Goal: Task Accomplishment & Management: Complete application form

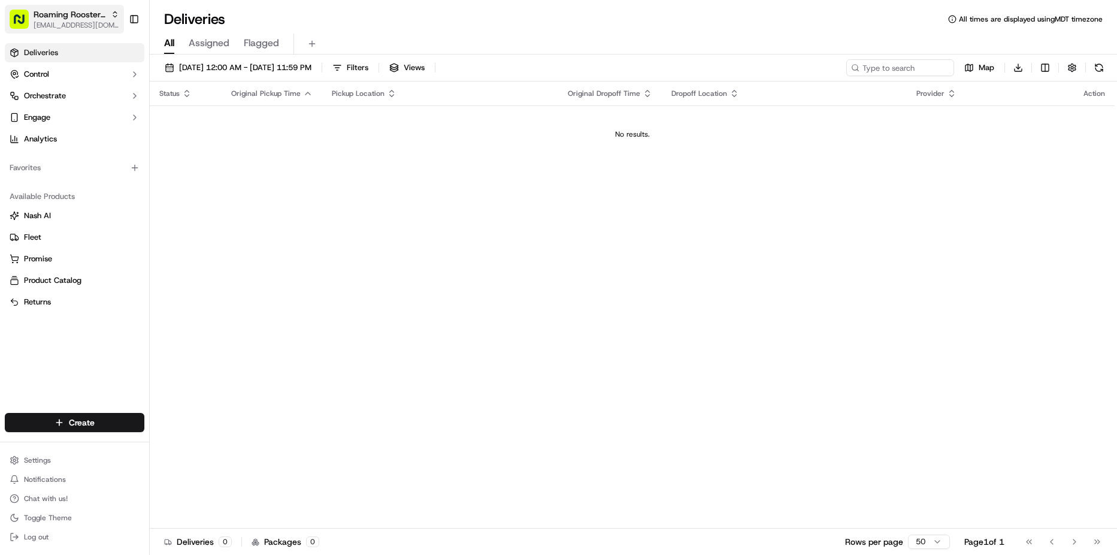
click at [61, 12] on span "Roaming Rooster | U-Street" at bounding box center [70, 14] width 72 height 12
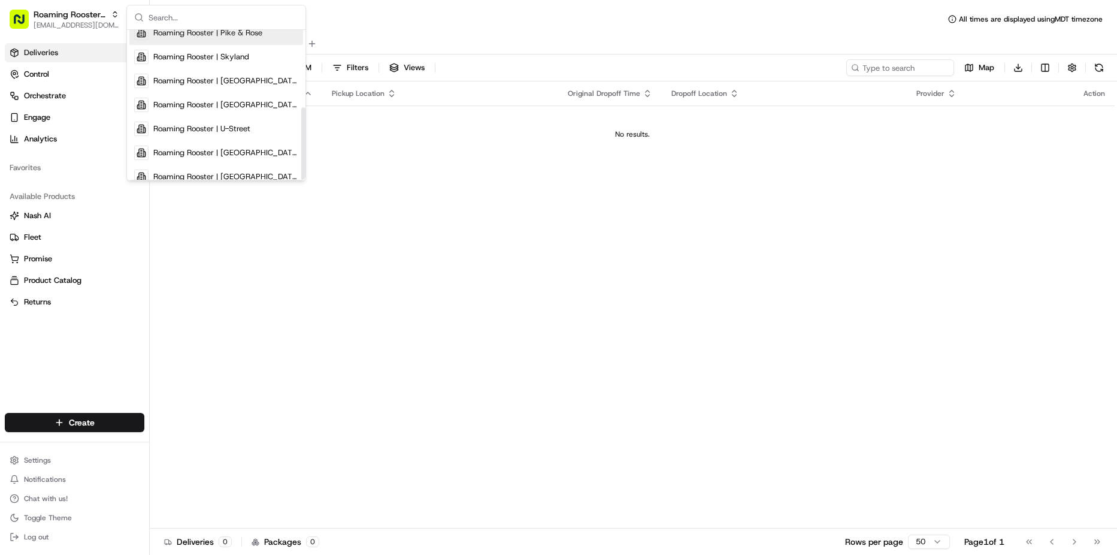
scroll to position [161, 0]
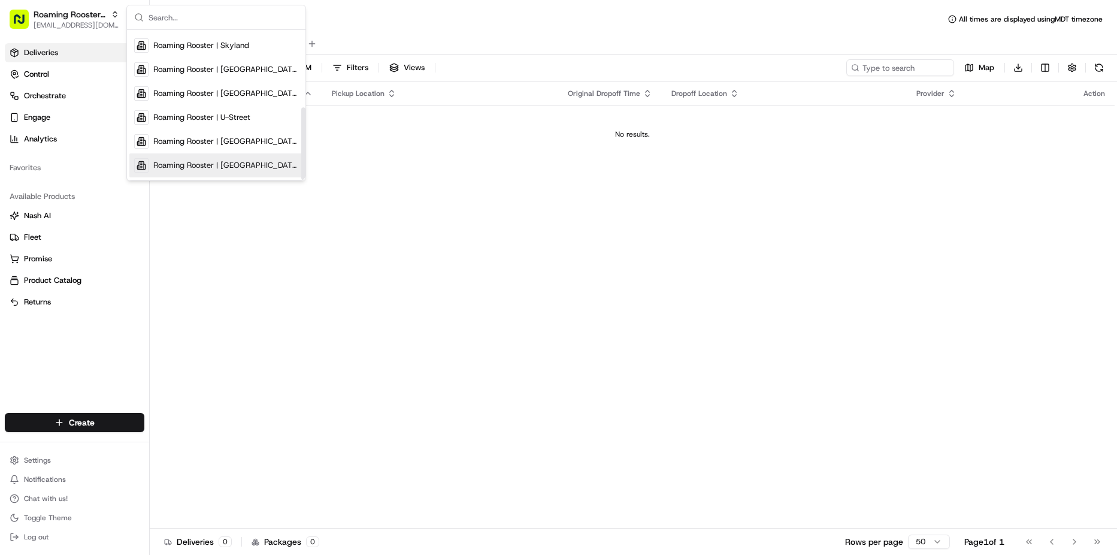
click at [213, 164] on span "Roaming Rooster | Woodridge" at bounding box center [225, 165] width 145 height 11
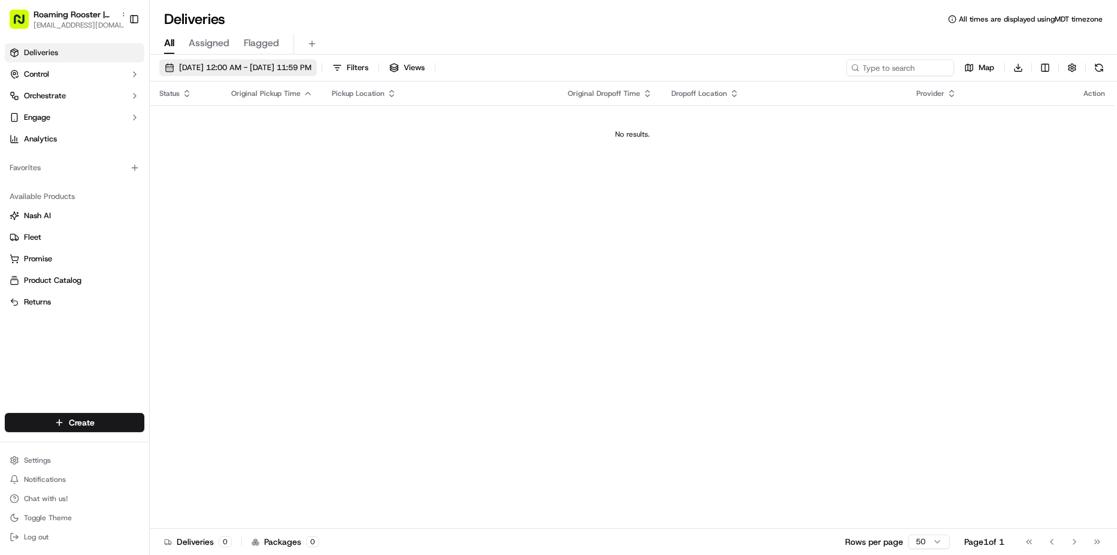
click at [198, 61] on button "[DATE] 12:00 AM - [DATE] 11:59 PM" at bounding box center [238, 67] width 158 height 17
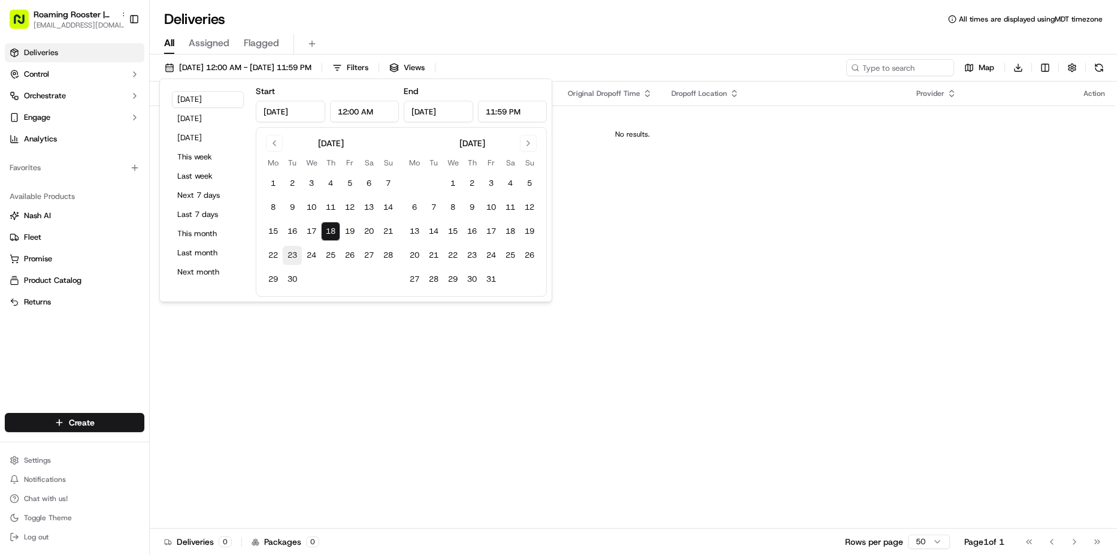
click at [289, 255] on button "23" at bounding box center [292, 255] width 19 height 19
type input "Sep 23, 2025"
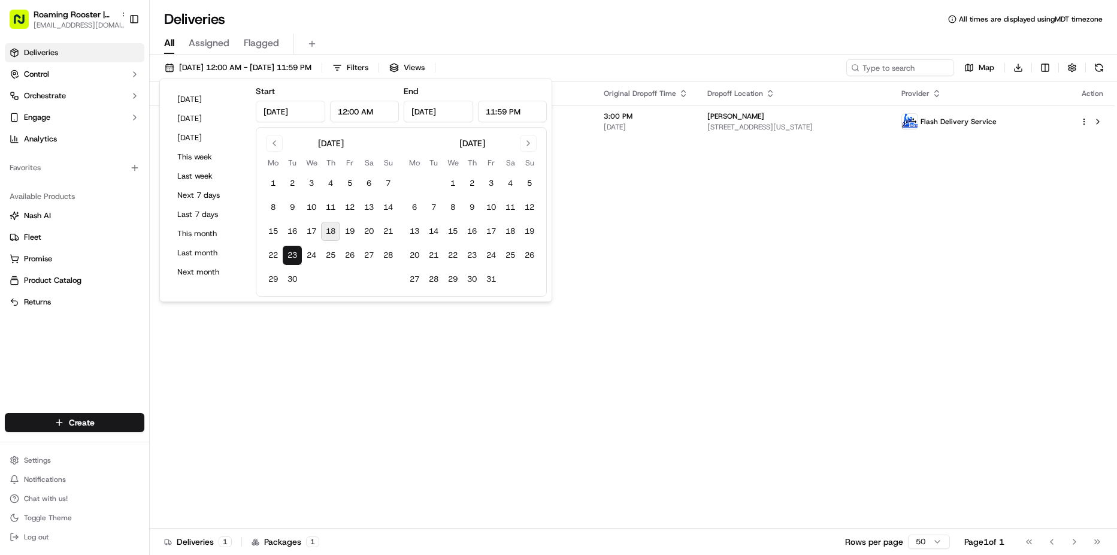
click at [350, 395] on div "Status Original Pickup Time Pickup Location Original Dropoff Time Dropoff Locat…" at bounding box center [632, 304] width 965 height 447
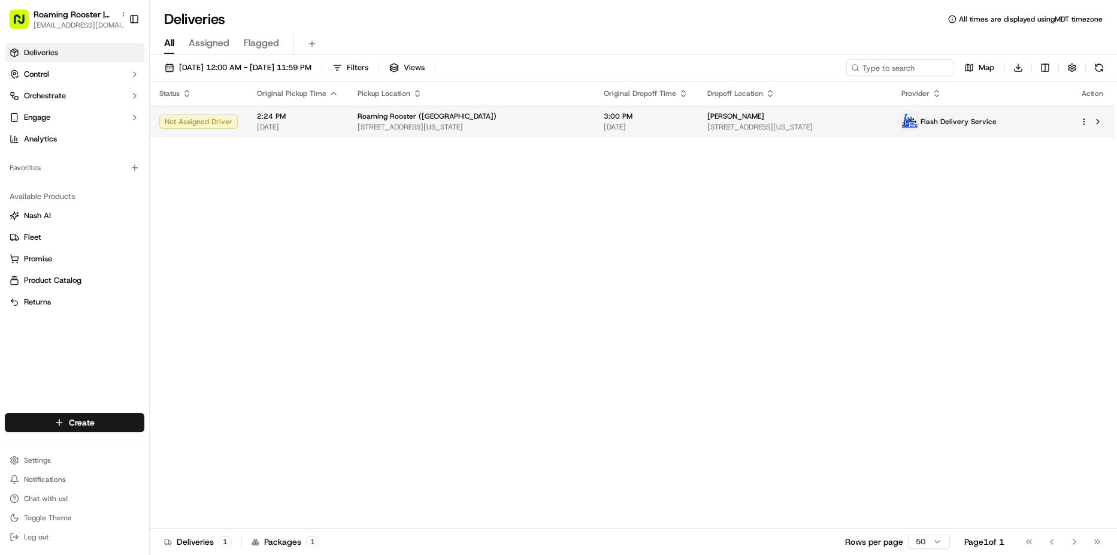
click at [464, 122] on span "3176 Bladensburg Rd NE, Washington, DC 20018, USA" at bounding box center [471, 127] width 227 height 10
drag, startPoint x: 423, startPoint y: 319, endPoint x: 390, endPoint y: 298, distance: 38.7
click at [423, 319] on div "Status Original Pickup Time Pickup Location Original Dropoff Time Dropoff Locat…" at bounding box center [632, 304] width 965 height 447
click at [379, 395] on div "Status Original Pickup Time Pickup Location Original Dropoff Time Dropoff Locat…" at bounding box center [632, 304] width 965 height 447
click at [58, 23] on span "[EMAIL_ADDRESS][DOMAIN_NAME]" at bounding box center [82, 25] width 96 height 10
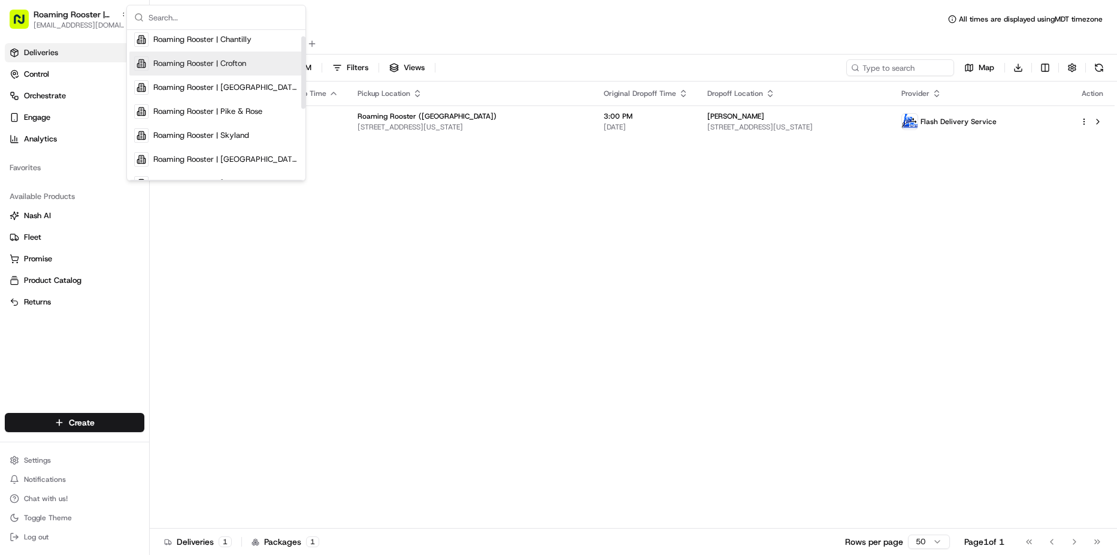
scroll to position [161, 0]
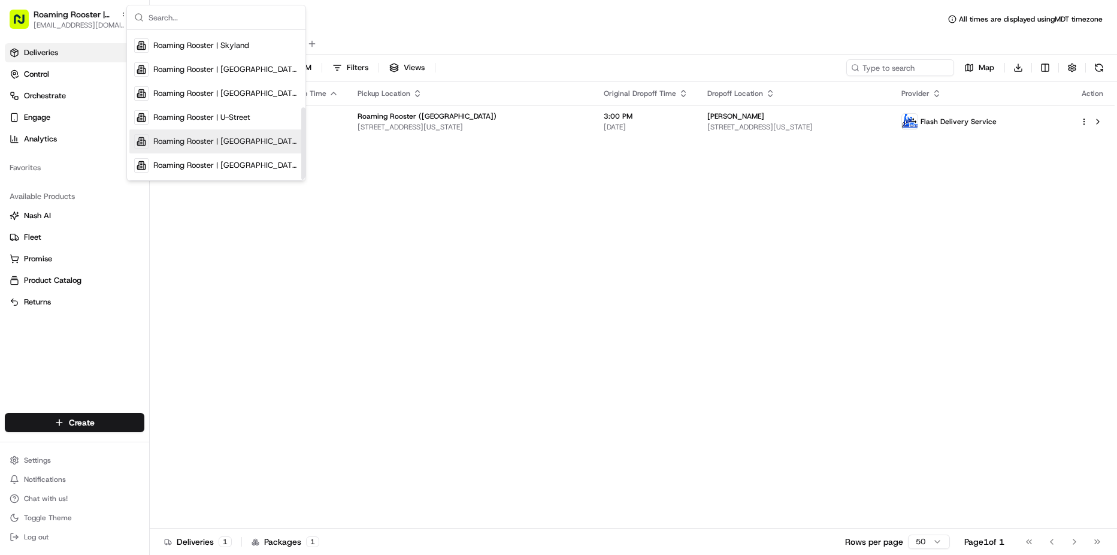
click at [255, 143] on span "Roaming Rooster | [GEOGRAPHIC_DATA]" at bounding box center [225, 141] width 145 height 11
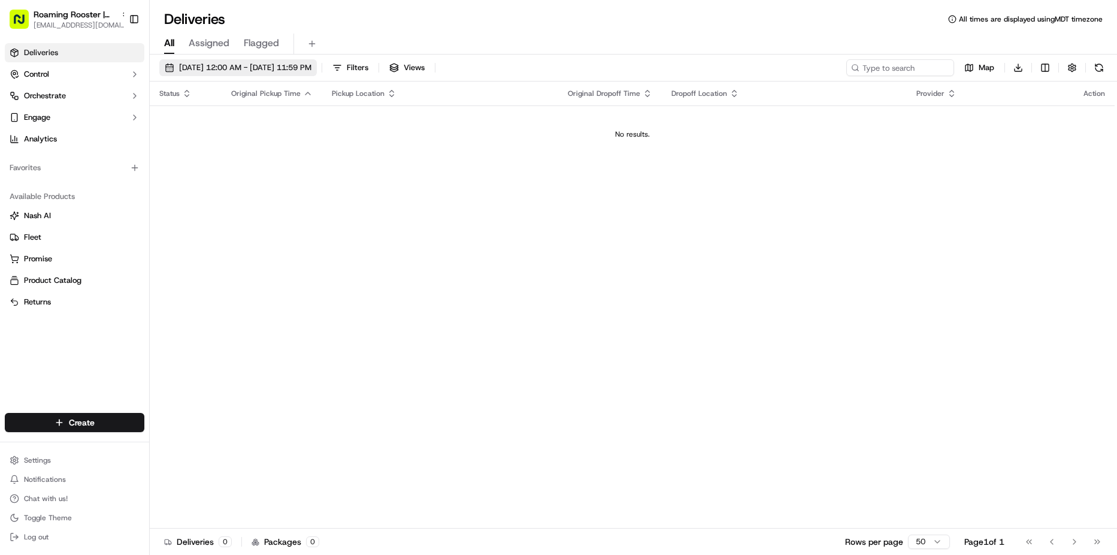
click at [225, 66] on span "09/23/2025 12:00 AM - 09/23/2025 11:59 PM" at bounding box center [245, 67] width 132 height 11
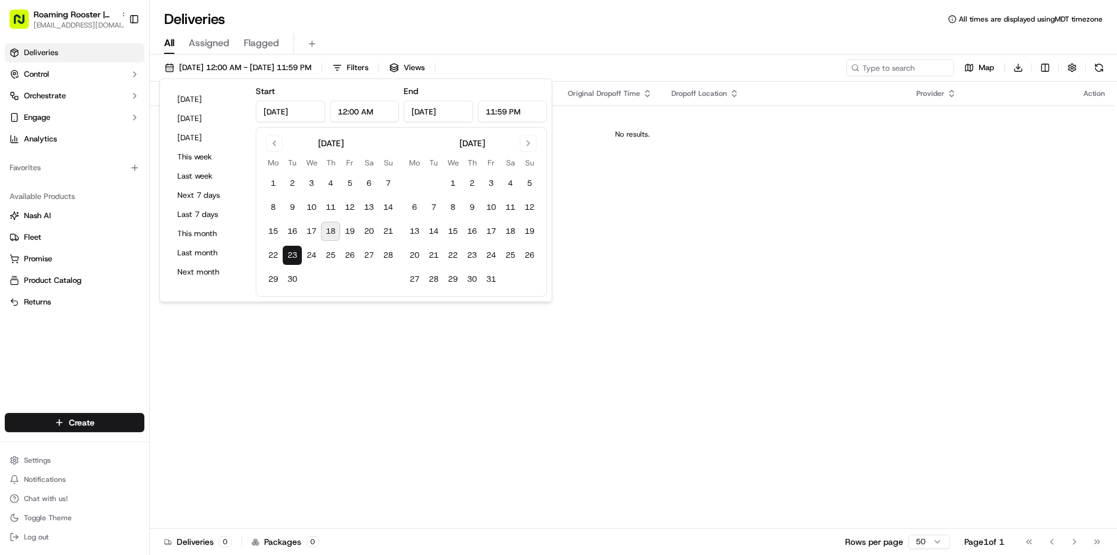
click at [286, 113] on input "Sep 23, 2025" at bounding box center [290, 112] width 69 height 22
click at [306, 115] on input "Sep 23, 2025" at bounding box center [290, 112] width 69 height 22
click at [271, 138] on button "Go to previous month" at bounding box center [274, 143] width 17 height 17
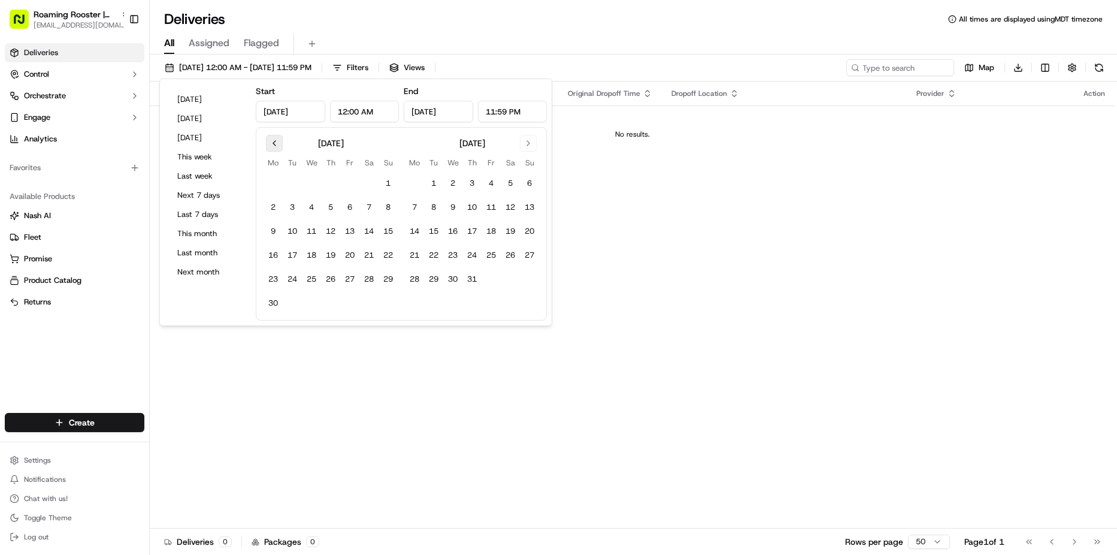
click at [271, 138] on button "Go to previous month" at bounding box center [274, 143] width 17 height 17
click at [289, 177] on button "1" at bounding box center [292, 183] width 19 height 19
type input "Apr 1, 2025"
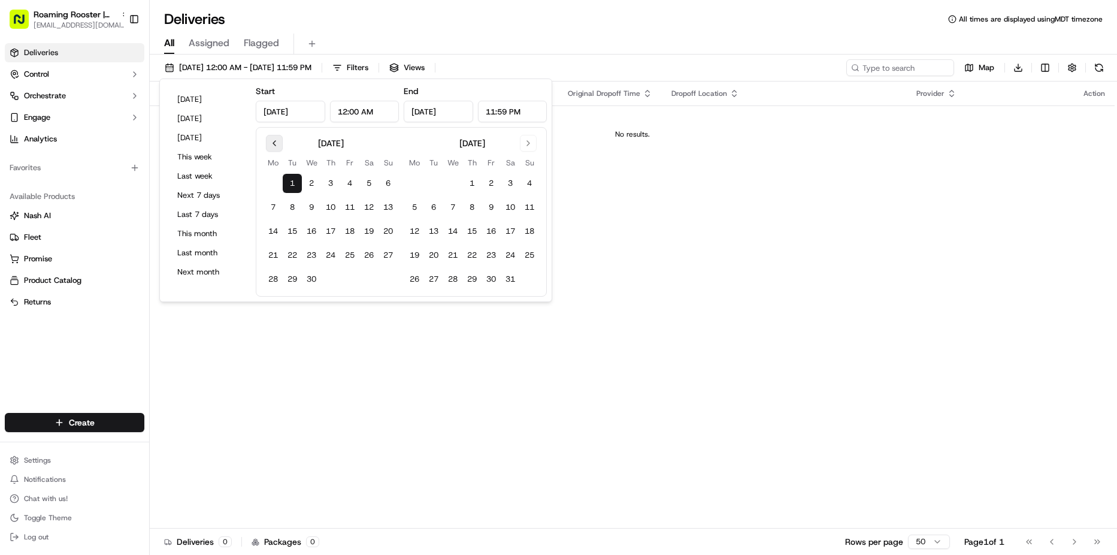
click at [276, 146] on button "Go to previous month" at bounding box center [274, 143] width 17 height 17
click at [316, 183] on button "1" at bounding box center [311, 183] width 19 height 19
type input "Jan 1, 2025"
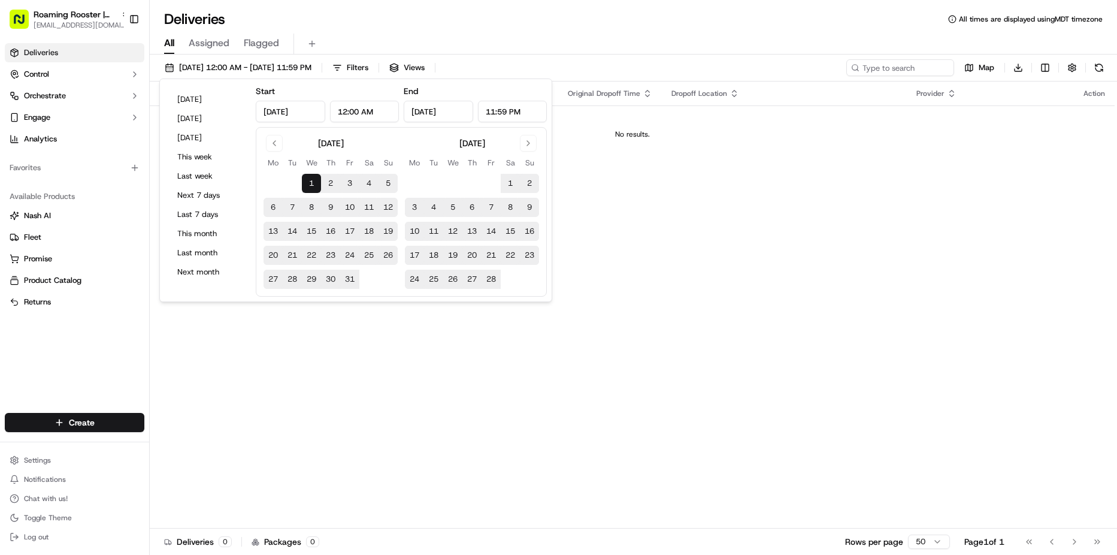
click at [608, 259] on div "Status Original Pickup Time Pickup Location Original Dropoff Time Dropoff Locat…" at bounding box center [632, 304] width 965 height 447
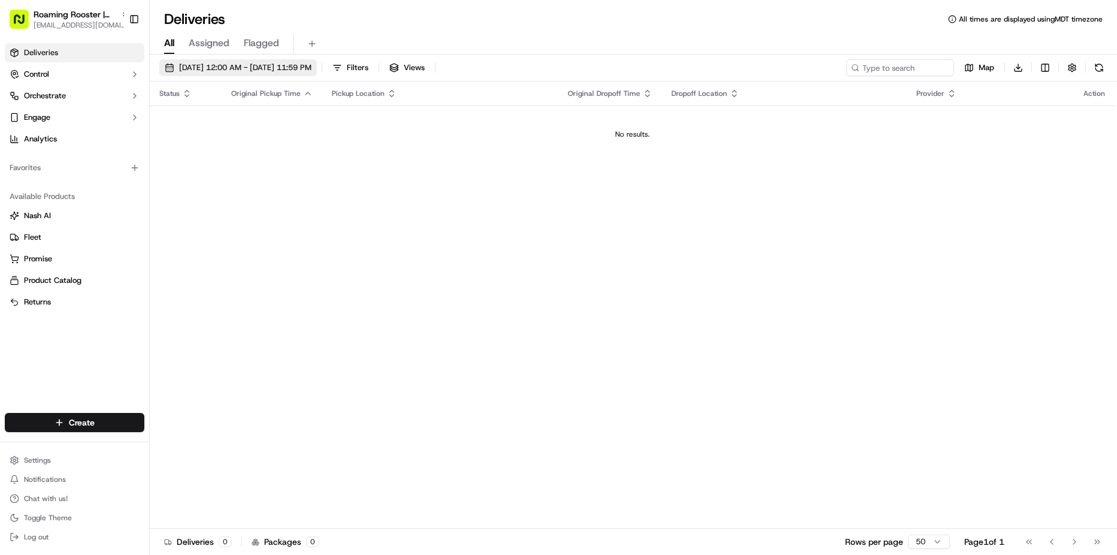
click at [292, 71] on span "01/01/2025 12:00 AM - 04/01/2025 11:59 PM" at bounding box center [245, 67] width 132 height 11
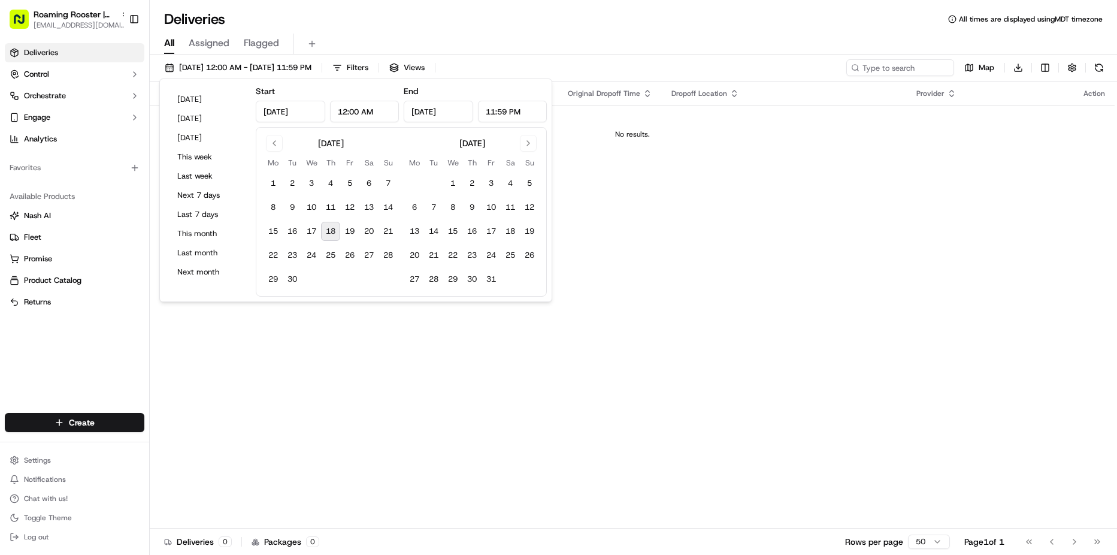
click at [434, 114] on input "Apr 1, 2025" at bounding box center [438, 112] width 69 height 22
click at [530, 141] on button "Go to next month" at bounding box center [528, 143] width 17 height 17
click at [276, 147] on button "Go to previous month" at bounding box center [274, 143] width 17 height 17
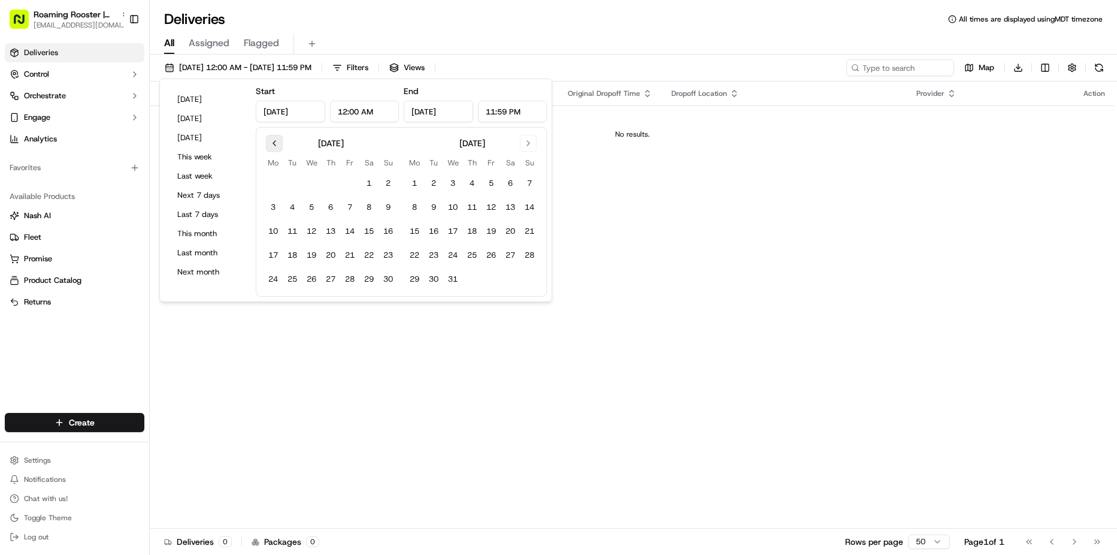
click at [275, 146] on button "Go to previous month" at bounding box center [274, 143] width 17 height 17
click at [270, 141] on button "Go to previous month" at bounding box center [274, 143] width 17 height 17
click at [333, 235] on button "18" at bounding box center [330, 231] width 19 height 19
type input "[DATE]"
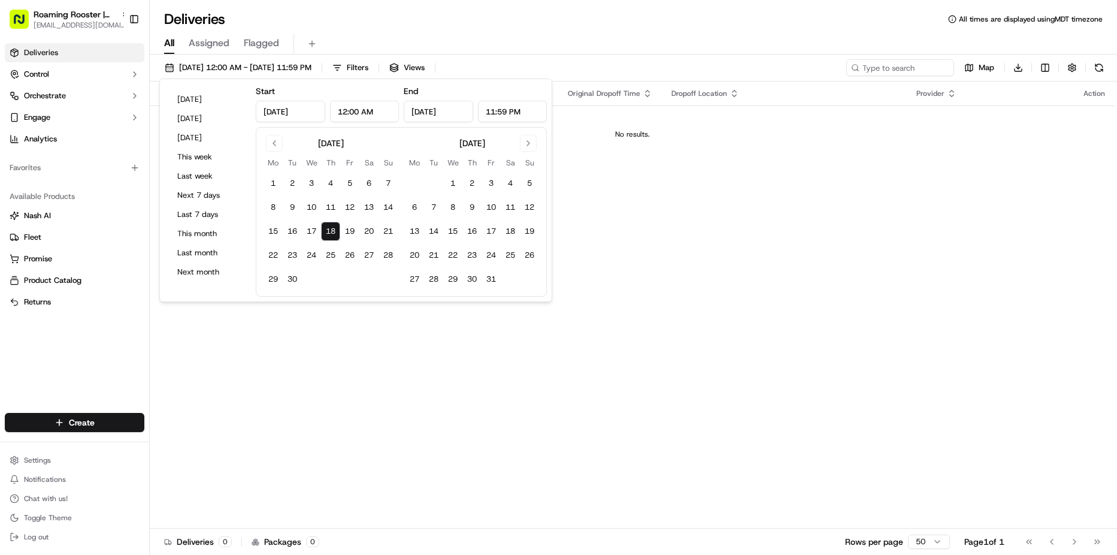
click at [606, 244] on div "Status Original Pickup Time Pickup Location Original Dropoff Time Dropoff Locat…" at bounding box center [632, 304] width 965 height 447
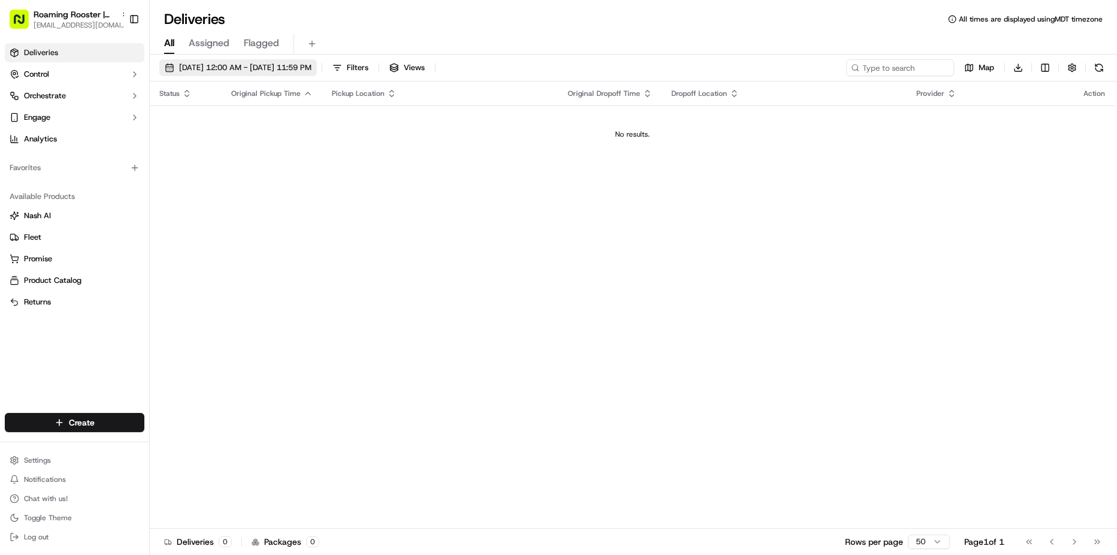
click at [204, 68] on span "[DATE] 12:00 AM - [DATE] 11:59 PM" at bounding box center [245, 67] width 132 height 11
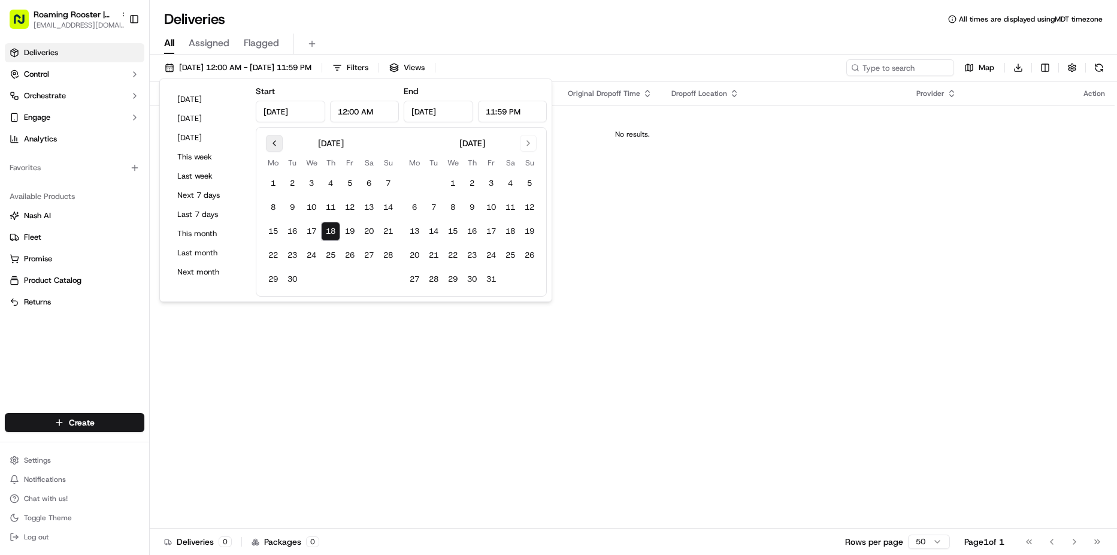
click at [274, 143] on button "Go to previous month" at bounding box center [274, 143] width 17 height 17
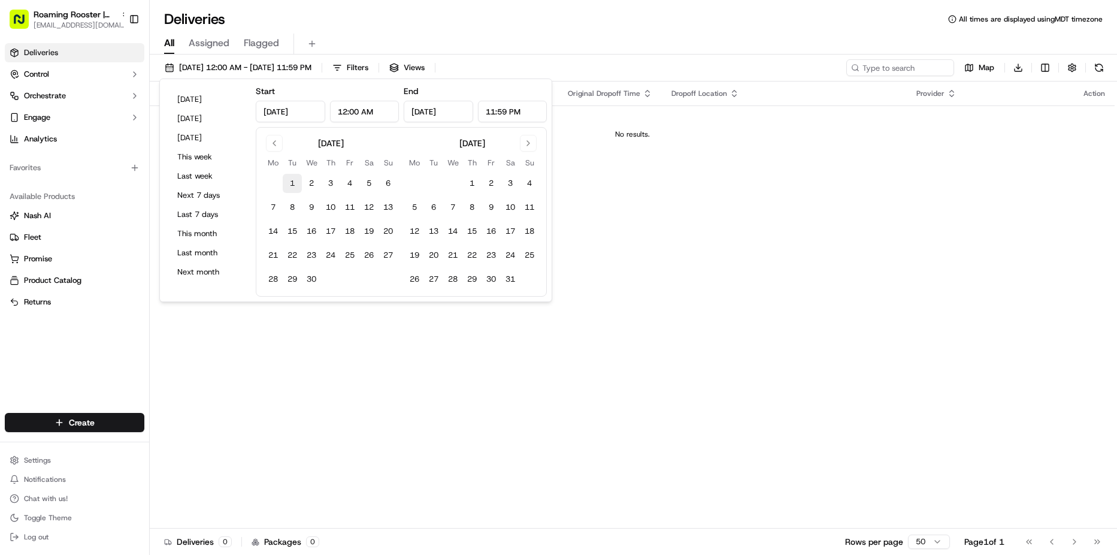
click at [286, 182] on button "1" at bounding box center [292, 183] width 19 height 19
type input "Apr 1, 2025"
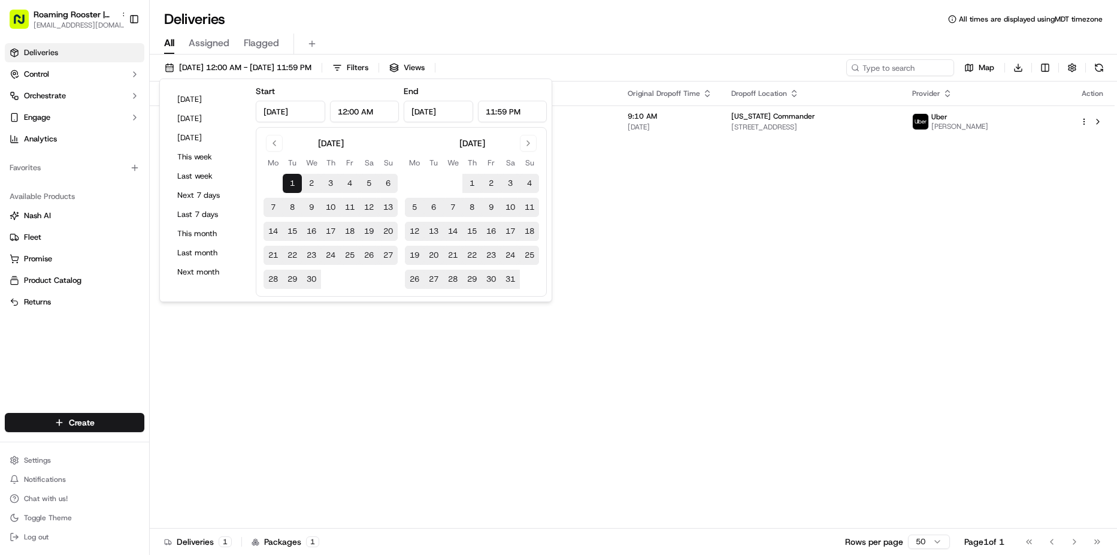
click at [615, 209] on div "Status Original Pickup Time Pickup Location Original Dropoff Time Dropoff Locat…" at bounding box center [632, 304] width 965 height 447
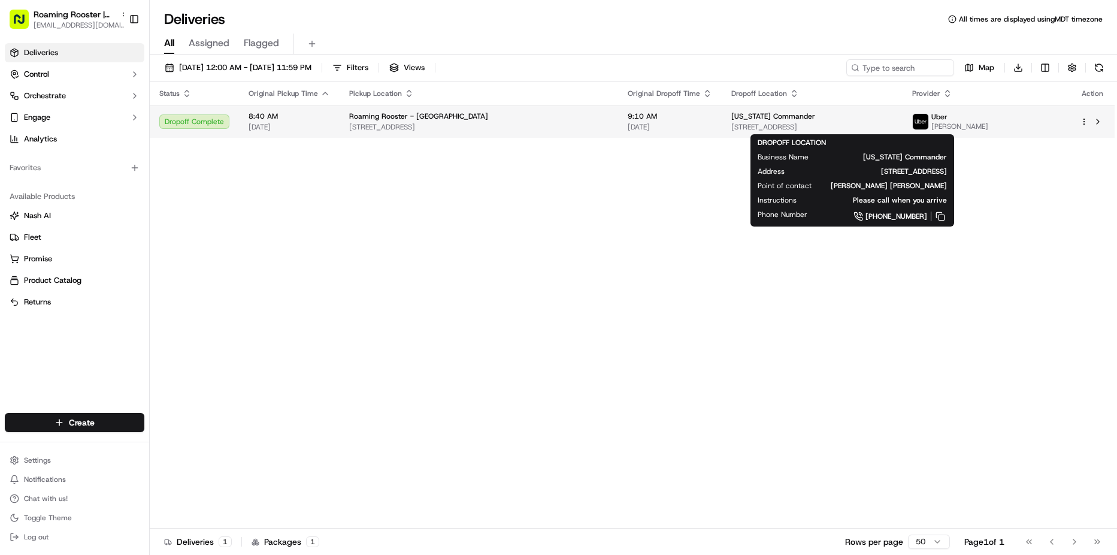
click at [760, 125] on span "[STREET_ADDRESS]" at bounding box center [812, 127] width 162 height 10
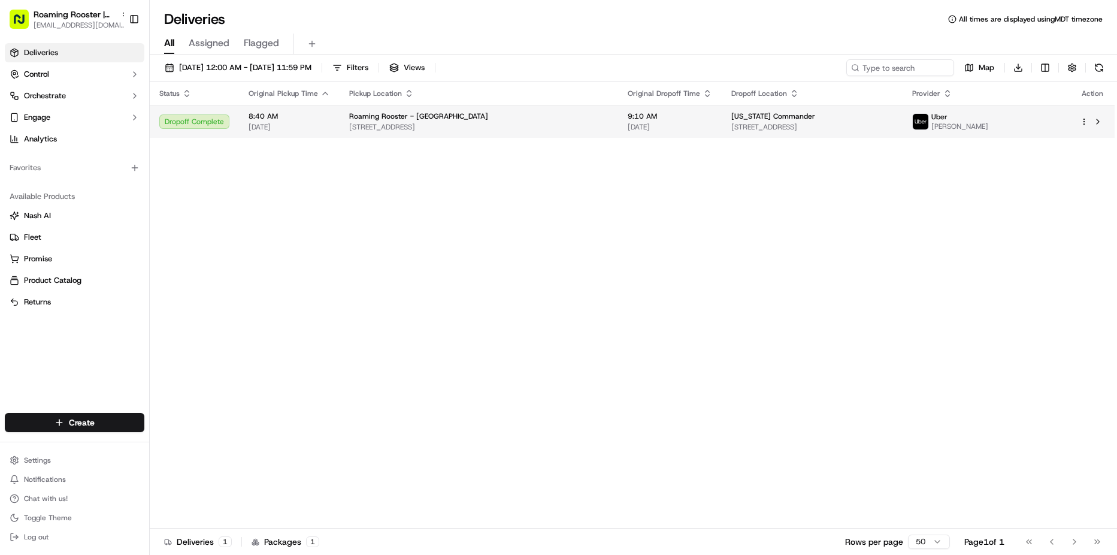
click at [1082, 121] on html "Roaming Rooster | Woodmore bezawit@roamingroosterdc.com Toggle Sidebar Deliveri…" at bounding box center [558, 277] width 1117 height 555
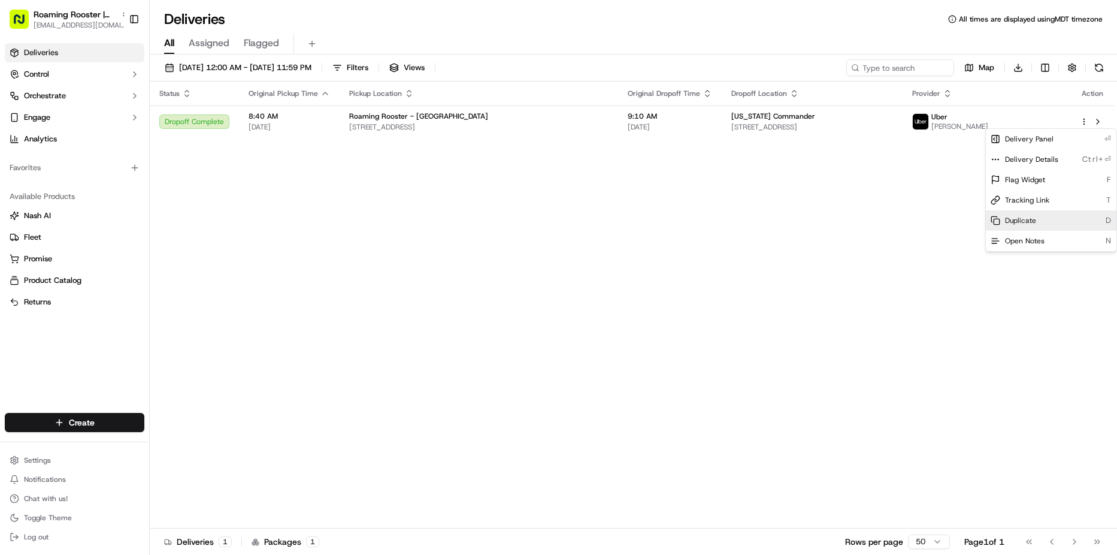
click at [1042, 219] on div "Duplicate D" at bounding box center [1051, 220] width 131 height 20
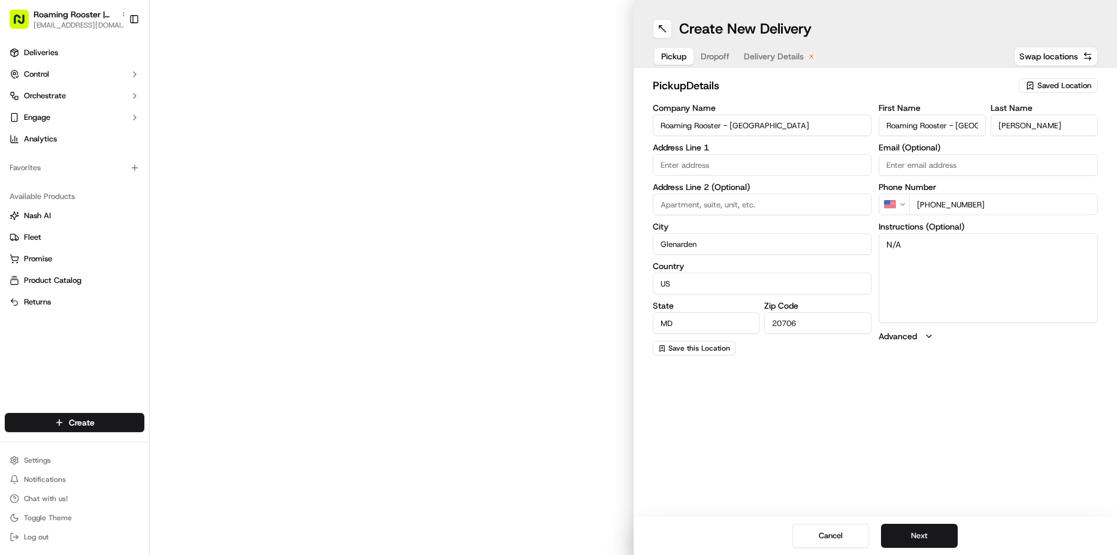
type input "[STREET_ADDRESS]"
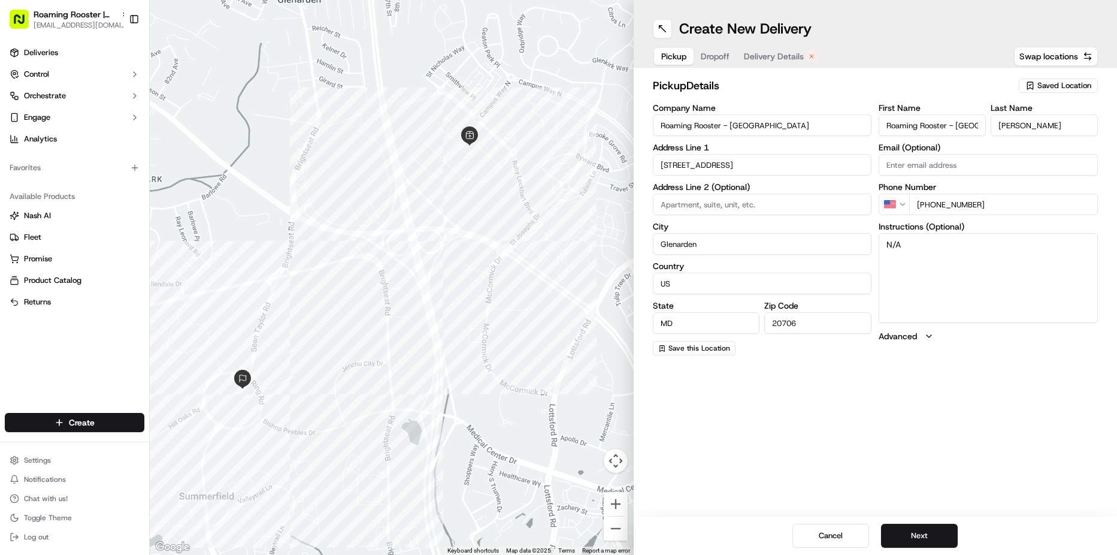
click at [706, 56] on span "Dropoff" at bounding box center [715, 56] width 29 height 12
click at [773, 59] on span "Delivery Details" at bounding box center [774, 56] width 60 height 12
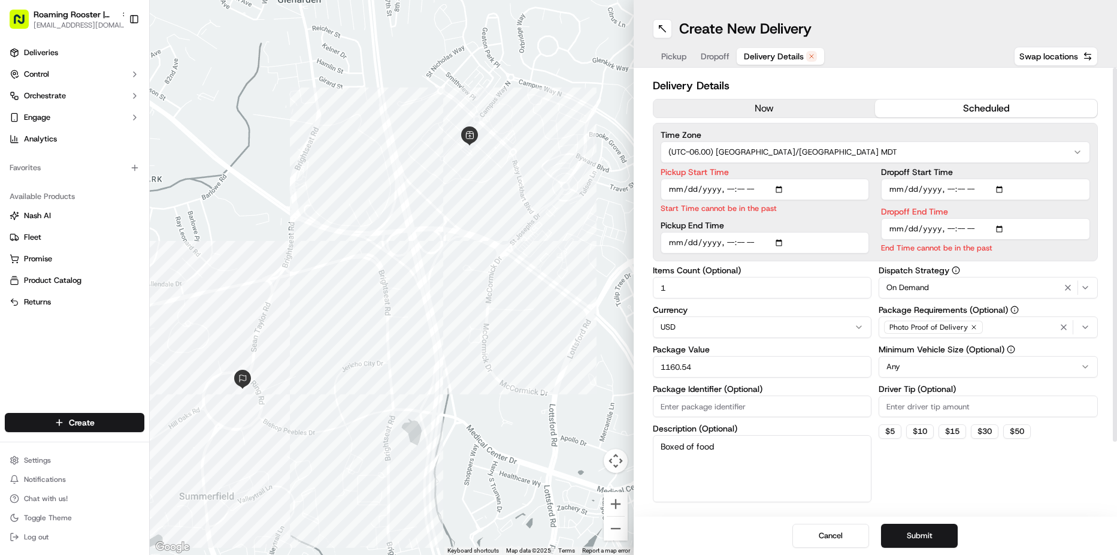
click at [777, 189] on input "Pickup Start Time" at bounding box center [765, 190] width 209 height 22
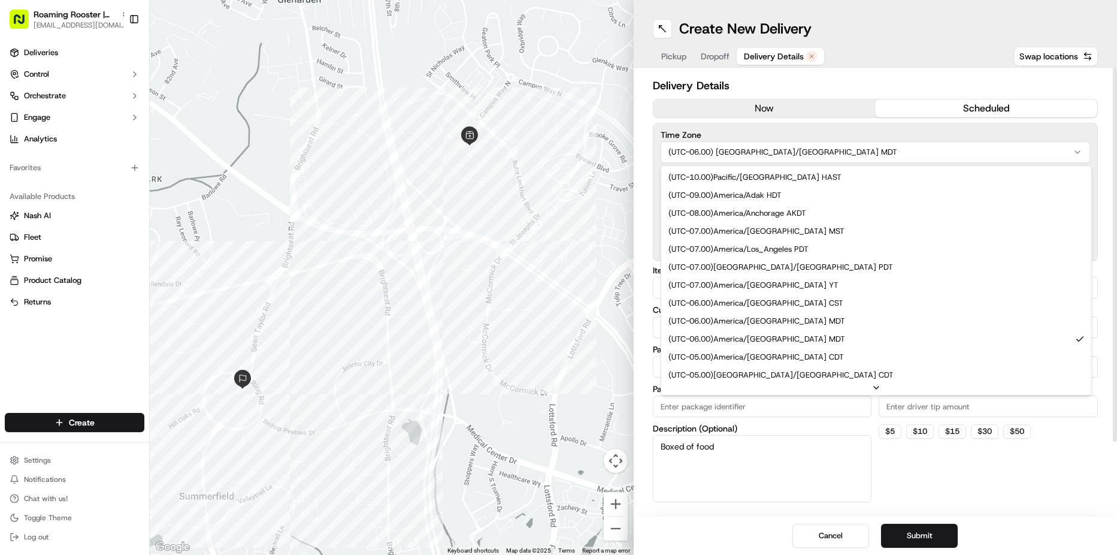
click at [736, 153] on html "Roaming Rooster | Woodmore [EMAIL_ADDRESS][DOMAIN_NAME] Toggle Sidebar Deliveri…" at bounding box center [558, 277] width 1117 height 555
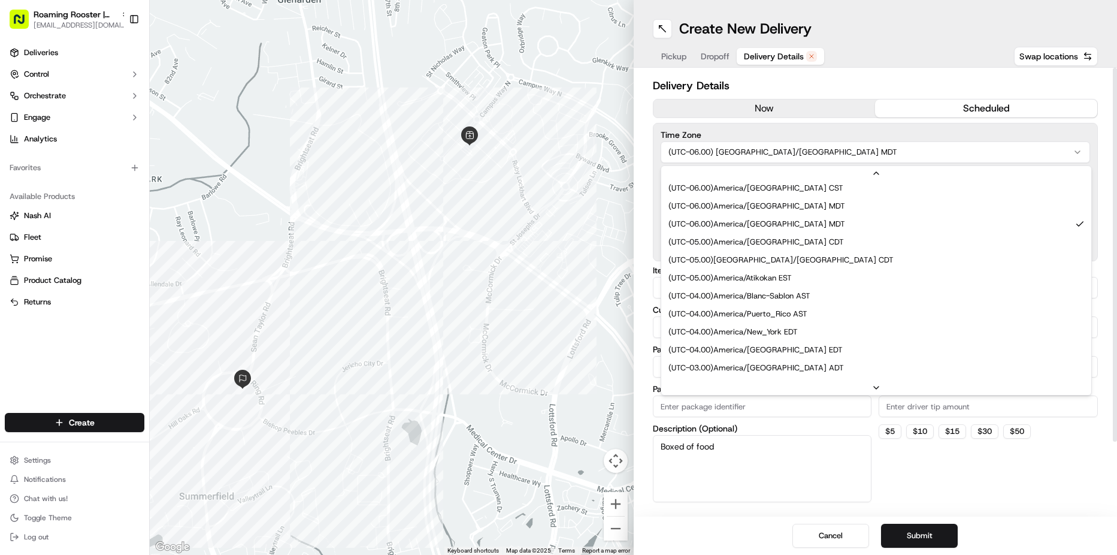
scroll to position [180, 0]
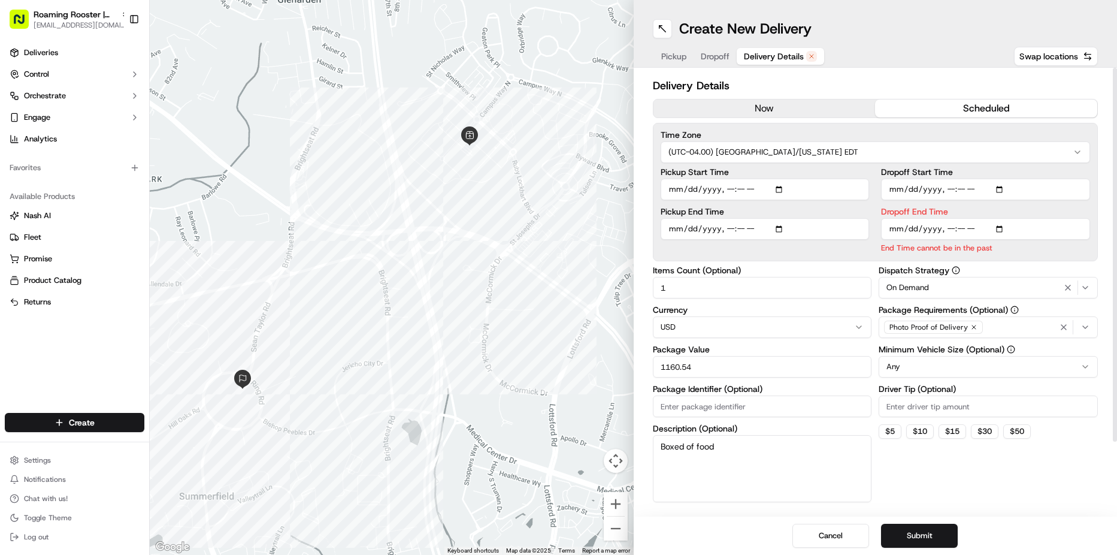
click at [755, 193] on input "Pickup Start Time" at bounding box center [765, 190] width 209 height 22
click at [782, 188] on input "Pickup Start Time" at bounding box center [765, 190] width 209 height 22
type input "[DATE]T10:40"
drag, startPoint x: 1002, startPoint y: 470, endPoint x: 997, endPoint y: 452, distance: 18.2
click at [1002, 470] on div "Dispatch Strategy On Demand Package Requirements (Optional) Photo Proof of Deli…" at bounding box center [988, 384] width 219 height 236
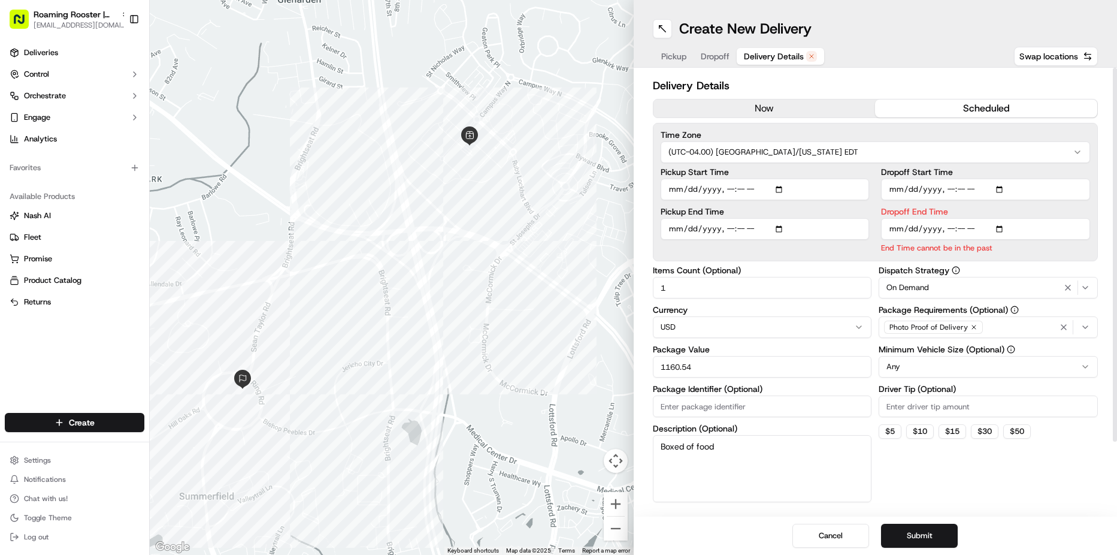
click at [1000, 231] on input "Dropoff End Time" at bounding box center [985, 229] width 209 height 22
type input "[DATE]T11:10"
click at [1083, 208] on label "Dropoff End Time" at bounding box center [985, 211] width 209 height 8
click at [1083, 218] on input "Dropoff End Time" at bounding box center [985, 229] width 209 height 22
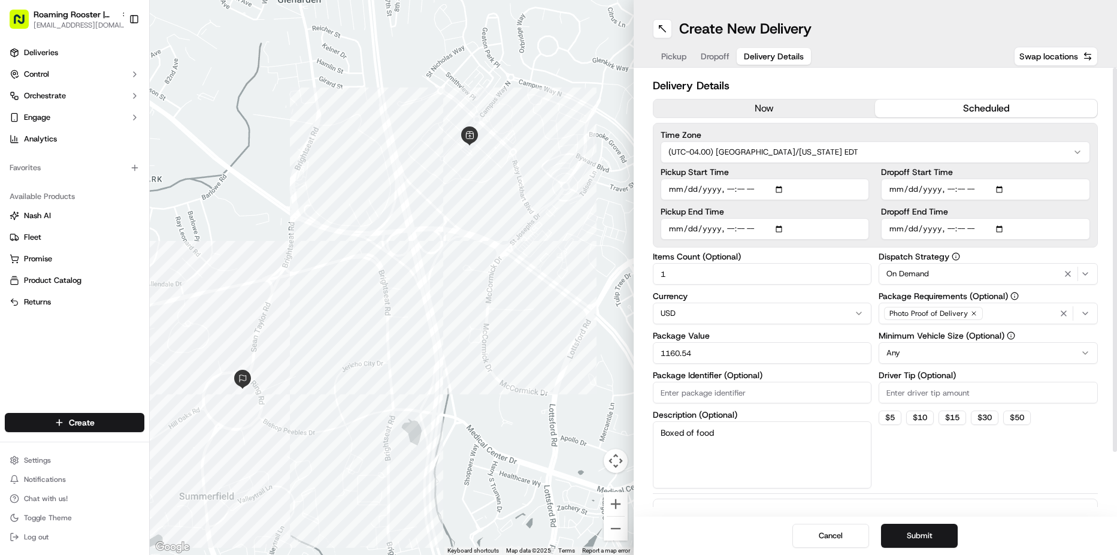
click at [909, 228] on input "Dropoff End Time" at bounding box center [985, 229] width 209 height 22
click at [779, 191] on input "Pickup Start Time" at bounding box center [765, 190] width 209 height 22
click at [1030, 452] on div "Dispatch Strategy On Demand Package Requirements (Optional) Photo Proof of Deli…" at bounding box center [988, 370] width 219 height 236
click at [782, 192] on input "Pickup Start Time" at bounding box center [765, 190] width 209 height 22
type input "[DATE]T10:40"
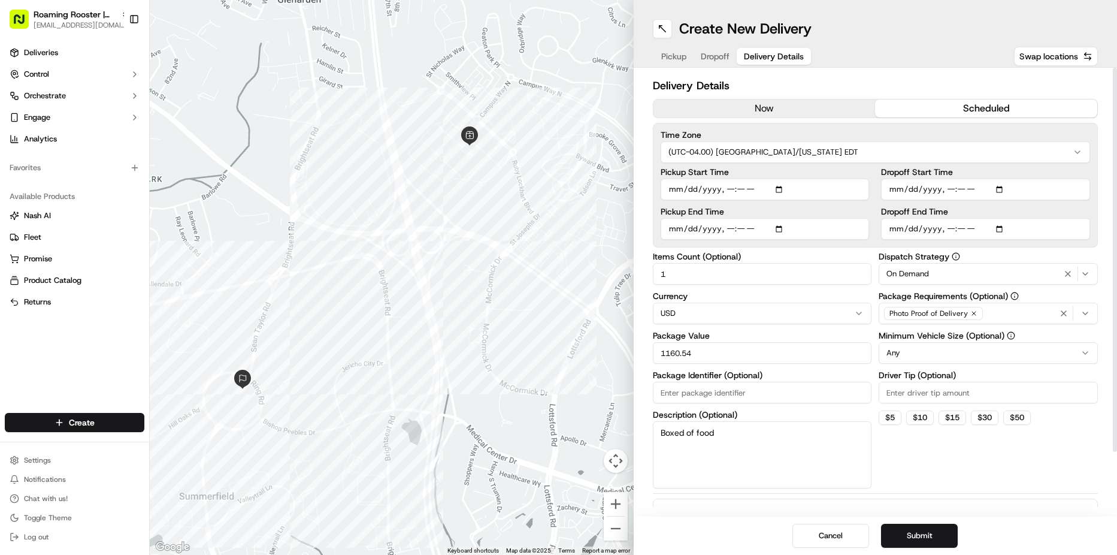
drag, startPoint x: 930, startPoint y: 459, endPoint x: 925, endPoint y: 452, distance: 8.6
click at [930, 459] on div "Dispatch Strategy On Demand Package Requirements (Optional) Photo Proof of Deli…" at bounding box center [988, 370] width 219 height 236
click at [725, 355] on input "1160.54" at bounding box center [762, 353] width 219 height 22
drag, startPoint x: 722, startPoint y: 352, endPoint x: 622, endPoint y: 353, distance: 100.7
click at [622, 353] on div "← Move left → Move right ↑ Move up ↓ Move down + Zoom in - Zoom out Home Jump l…" at bounding box center [634, 277] width 968 height 555
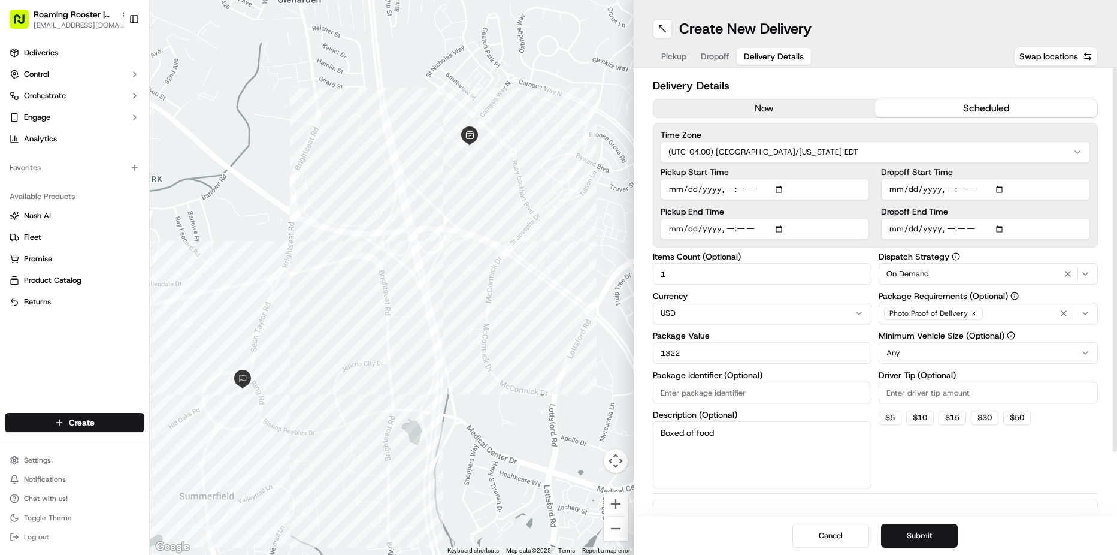
type input "1322"
click at [948, 358] on html "Roaming Rooster | Woodmore [EMAIL_ADDRESS][DOMAIN_NAME] Toggle Sidebar Deliveri…" at bounding box center [558, 277] width 1117 height 555
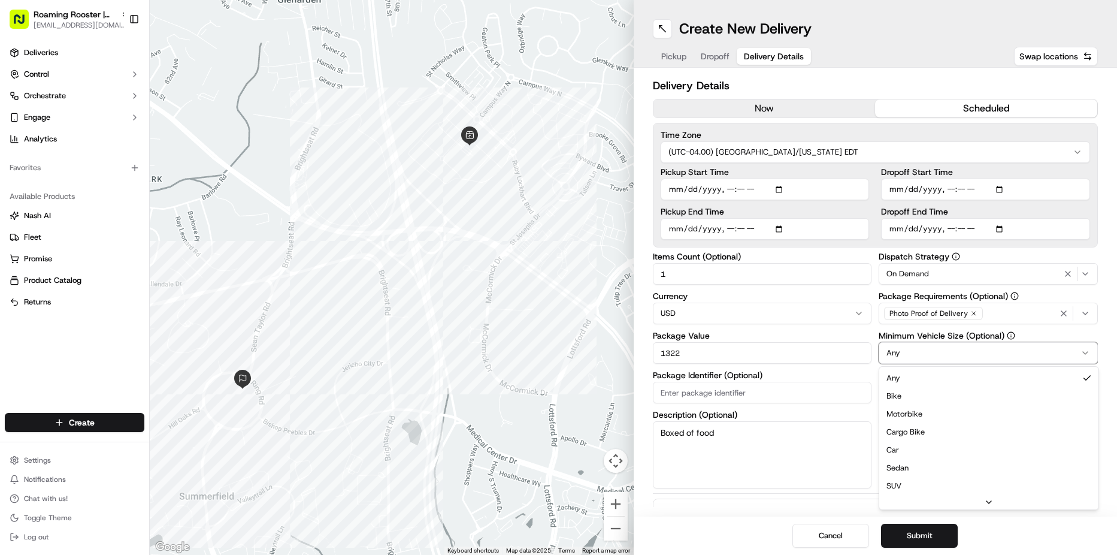
click at [691, 441] on html "Roaming Rooster | Woodmore [EMAIL_ADDRESS][DOMAIN_NAME] Toggle Sidebar Deliveri…" at bounding box center [558, 277] width 1117 height 555
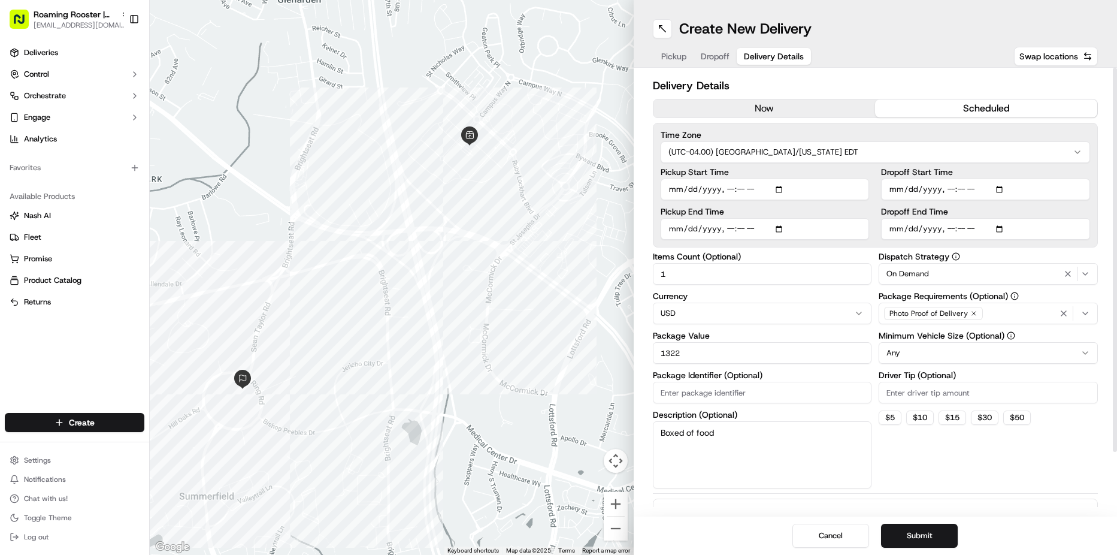
click at [740, 434] on textarea "Boxed of food" at bounding box center [762, 454] width 219 height 67
click at [919, 540] on button "Submit" at bounding box center [919, 536] width 77 height 24
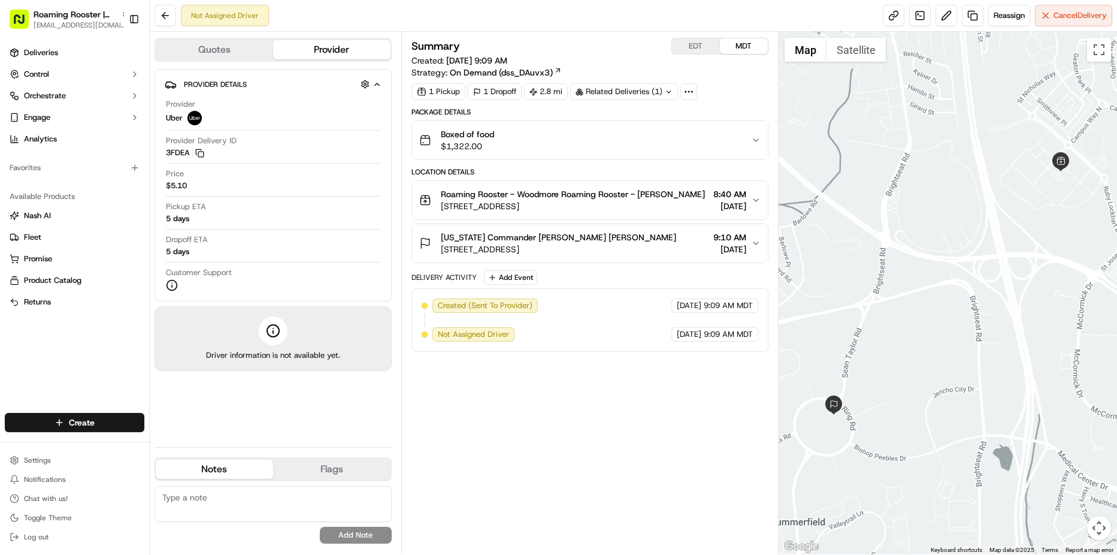
click at [253, 499] on textarea at bounding box center [273, 504] width 237 height 36
type textarea "please call client when you arrive"
click at [372, 535] on button "Add Note" at bounding box center [356, 535] width 72 height 17
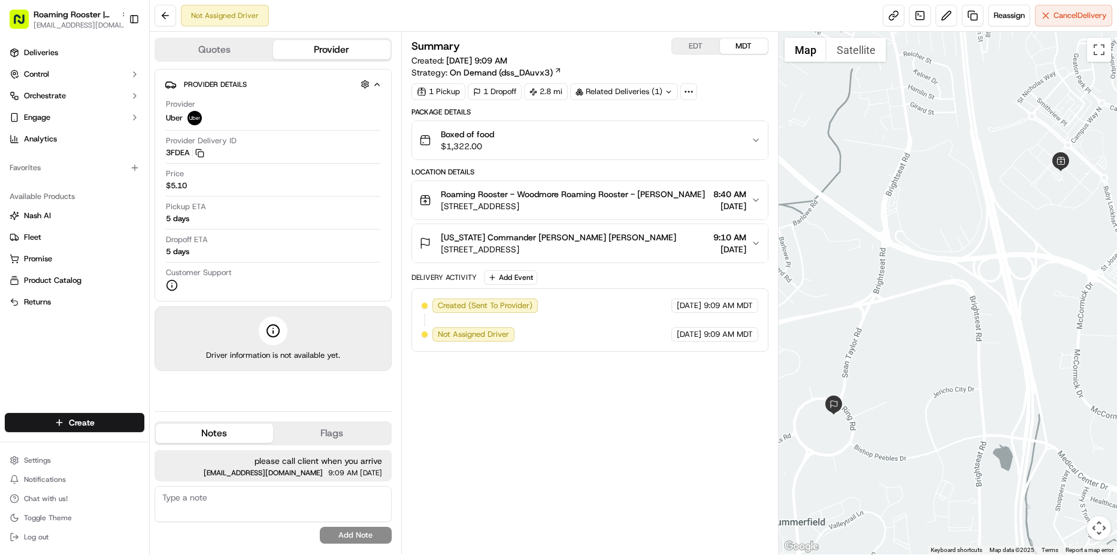
click at [471, 455] on div "Summary EDT MDT Created: [DATE] 9:09 AM Strategy: On Demand (dss_DAuvx3) 1 Pick…" at bounding box center [590, 293] width 357 height 510
click at [164, 17] on button at bounding box center [166, 16] width 22 height 22
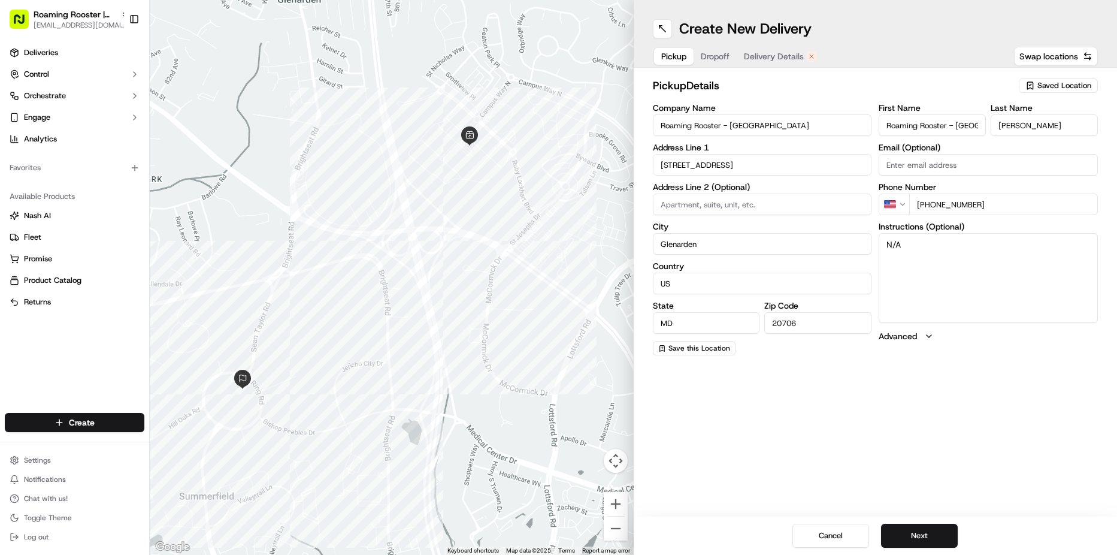
click at [55, 41] on div "Deliveries Control Orchestrate Engage Analytics" at bounding box center [74, 95] width 149 height 115
click at [55, 52] on span "Deliveries" at bounding box center [41, 52] width 34 height 11
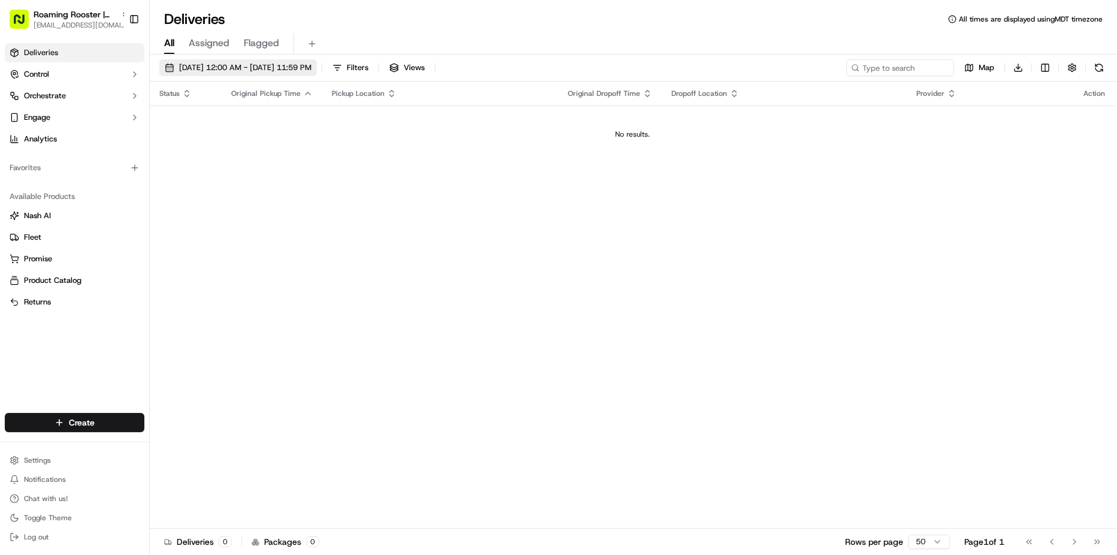
click at [211, 71] on span "[DATE] 12:00 AM - [DATE] 11:59 PM" at bounding box center [245, 67] width 132 height 11
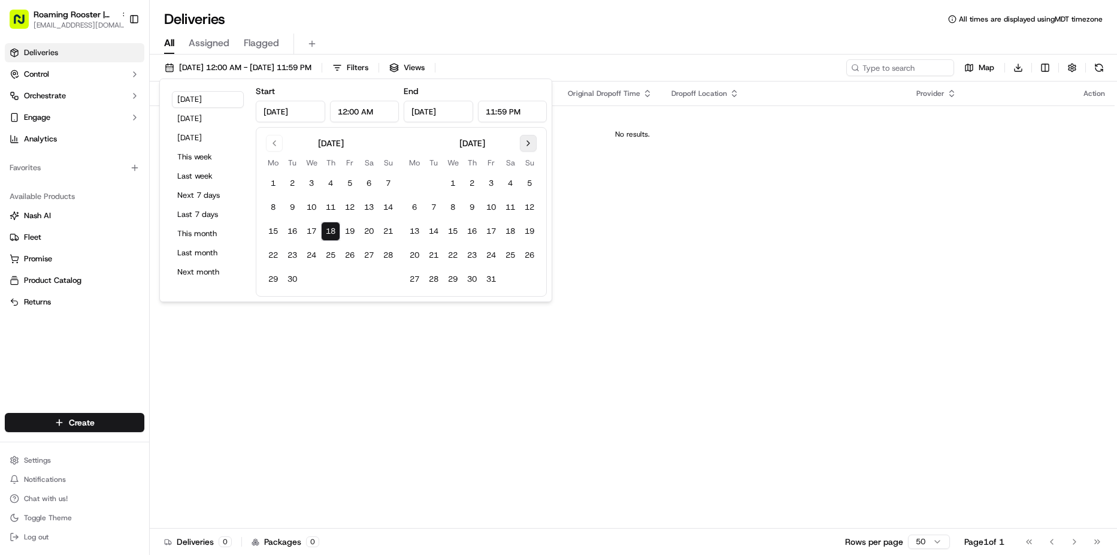
click at [524, 142] on button "Go to next month" at bounding box center [528, 143] width 17 height 17
click at [285, 143] on div "[DATE]" at bounding box center [331, 142] width 134 height 14
click at [276, 143] on button "Go to previous month" at bounding box center [274, 143] width 17 height 17
click at [279, 145] on button "Go to previous month" at bounding box center [274, 143] width 17 height 17
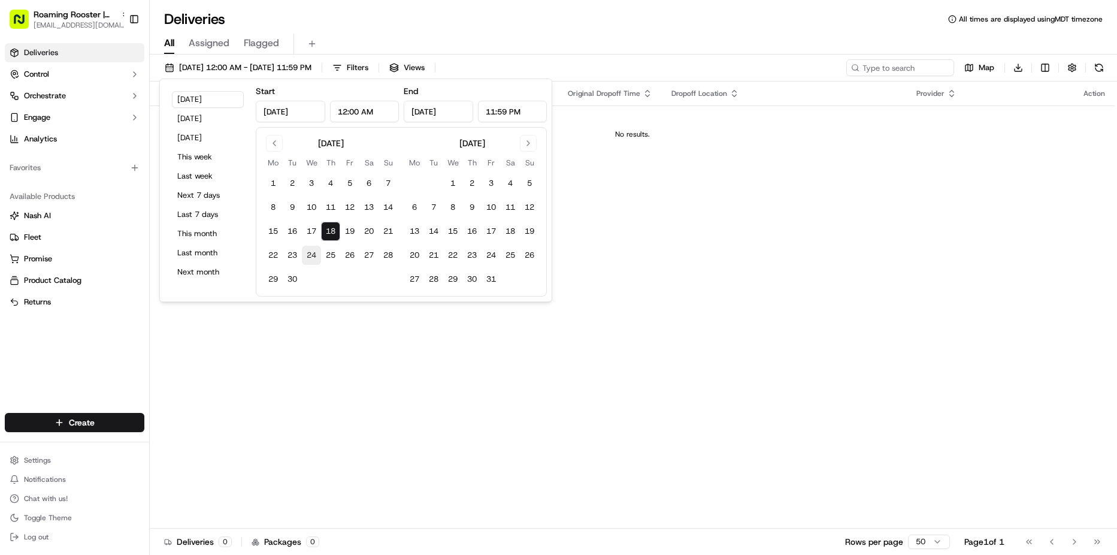
click at [310, 252] on button "24" at bounding box center [311, 255] width 19 height 19
type input "[DATE]"
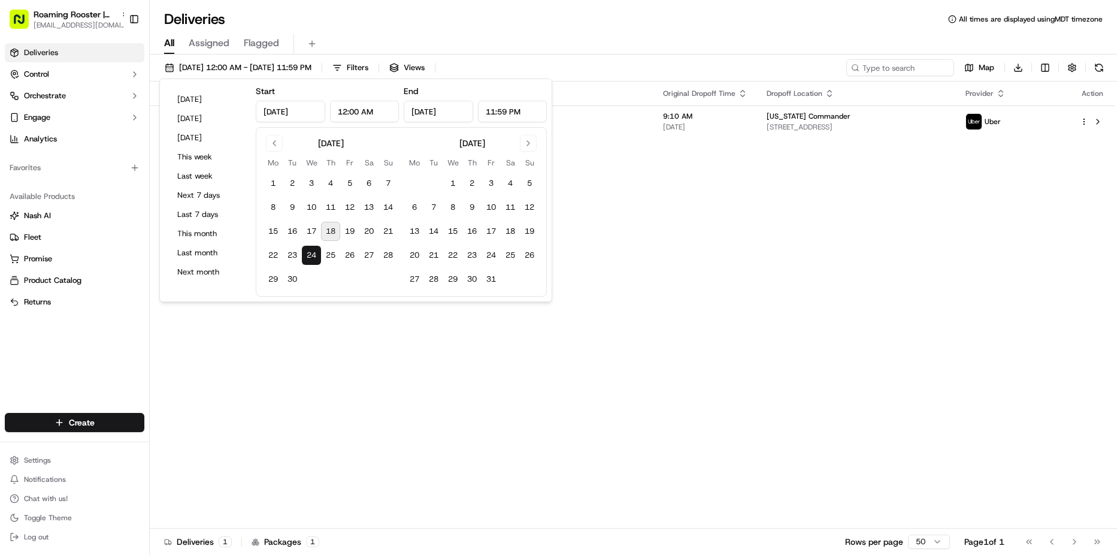
click at [688, 301] on div "Status Original Pickup Time Pickup Location Original Dropoff Time Dropoff Locat…" at bounding box center [632, 304] width 965 height 447
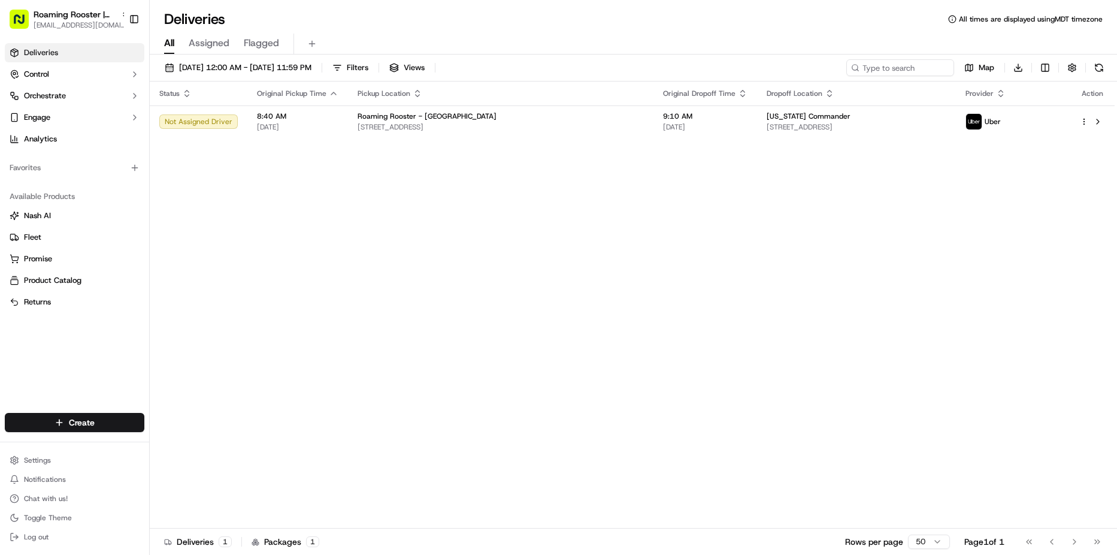
click at [646, 279] on div "Status Original Pickup Time Pickup Location Original Dropoff Time Dropoff Locat…" at bounding box center [632, 304] width 965 height 447
